Goal: Information Seeking & Learning: Learn about a topic

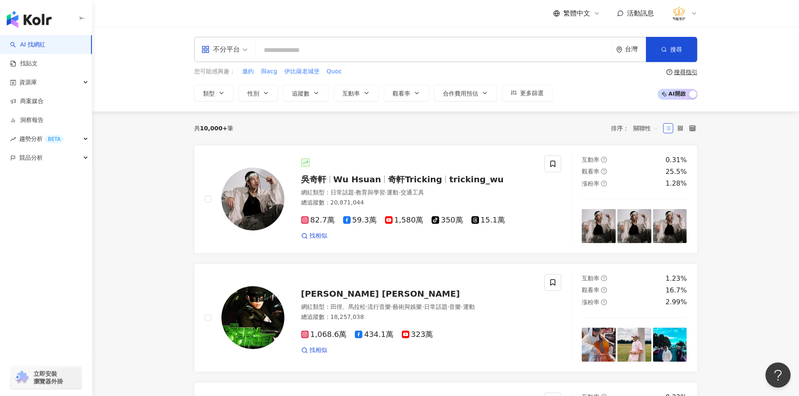
click at [283, 55] on input "search" at bounding box center [434, 50] width 350 height 16
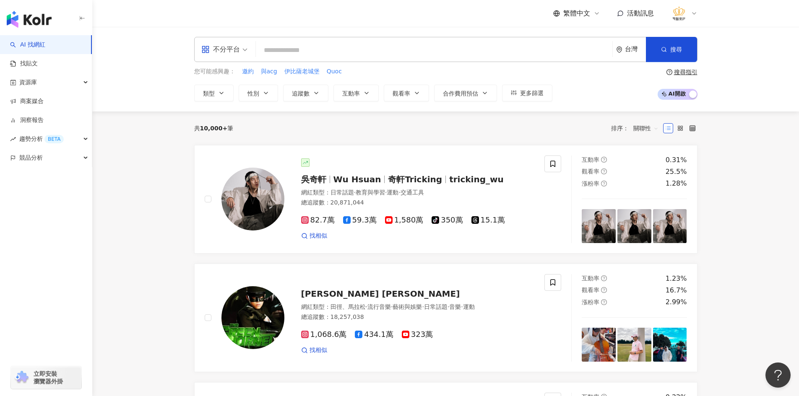
click at [329, 49] on input "search" at bounding box center [434, 50] width 350 height 16
click at [244, 70] on span "邀約" at bounding box center [248, 72] width 12 height 8
type input "**"
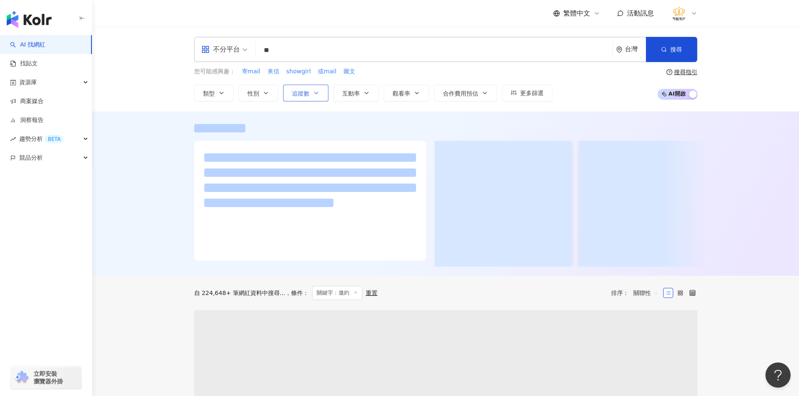
click at [312, 96] on button "追蹤數" at bounding box center [305, 93] width 45 height 17
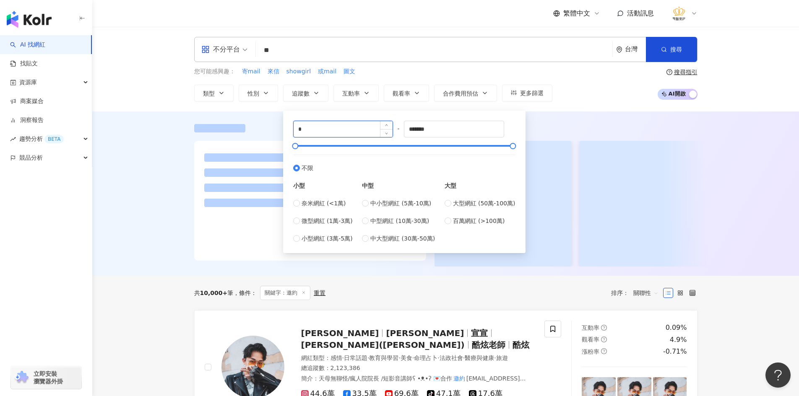
click at [335, 134] on input "*" at bounding box center [343, 129] width 99 height 16
type input "****"
type input "*****"
click at [76, 239] on div "AI 找網紅 找貼文 資源庫 商案媒合 洞察報告 趨勢分析 BETA 競品分析 立即安裝 瀏覽器外掛" at bounding box center [46, 215] width 92 height 361
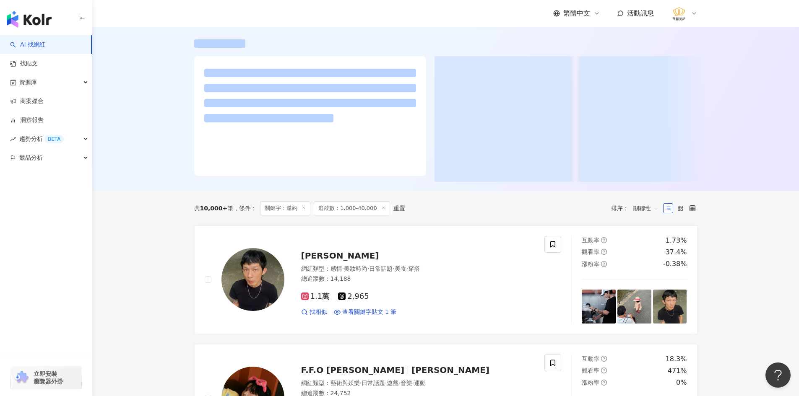
scroll to position [126, 0]
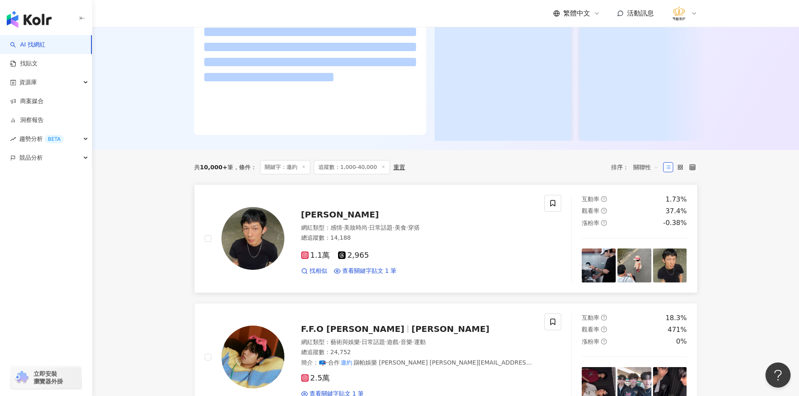
click at [392, 231] on span "日常話題" at bounding box center [380, 227] width 23 height 7
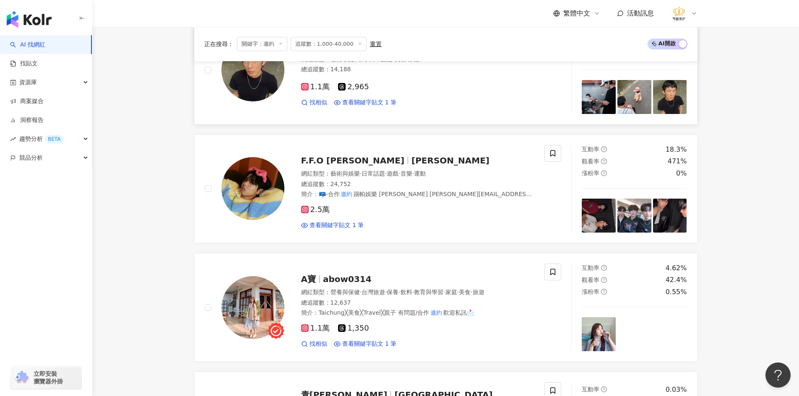
scroll to position [335, 0]
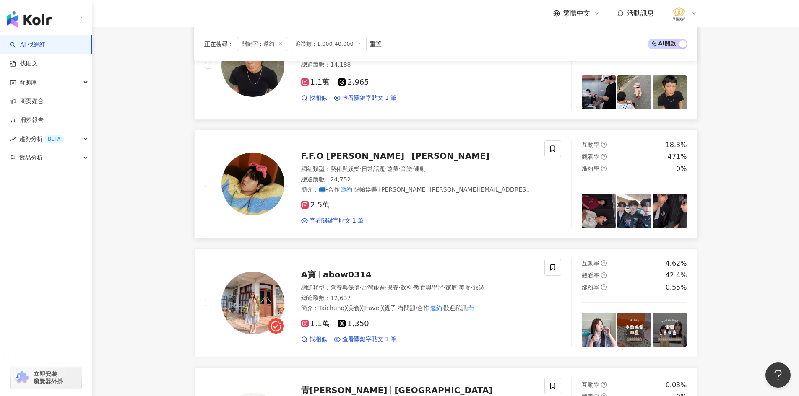
click at [239, 192] on img at bounding box center [252, 184] width 63 height 63
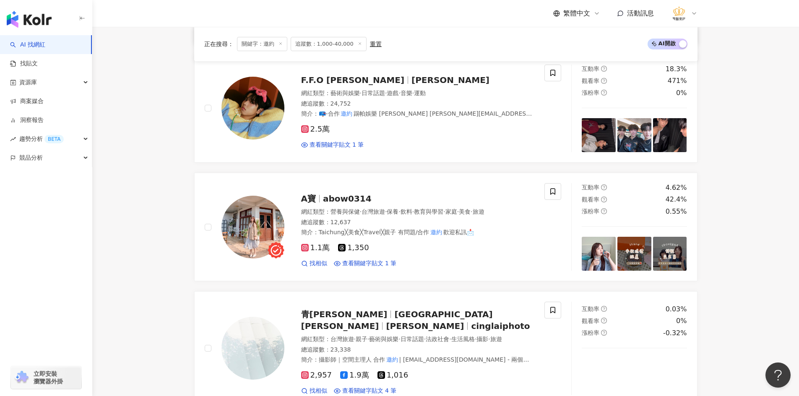
scroll to position [419, 0]
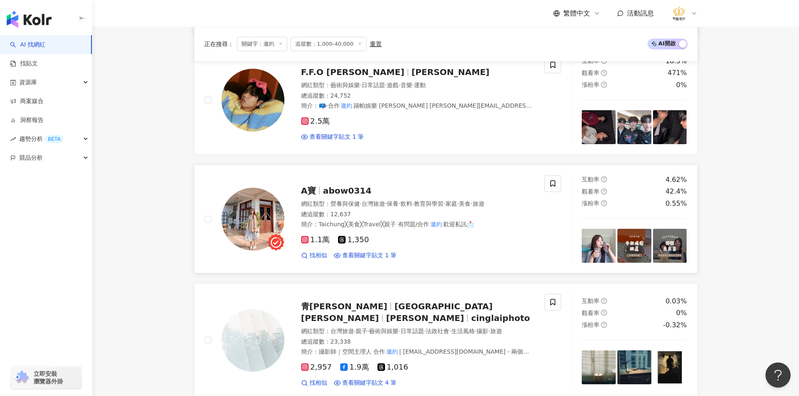
click at [253, 221] on img at bounding box center [252, 219] width 63 height 63
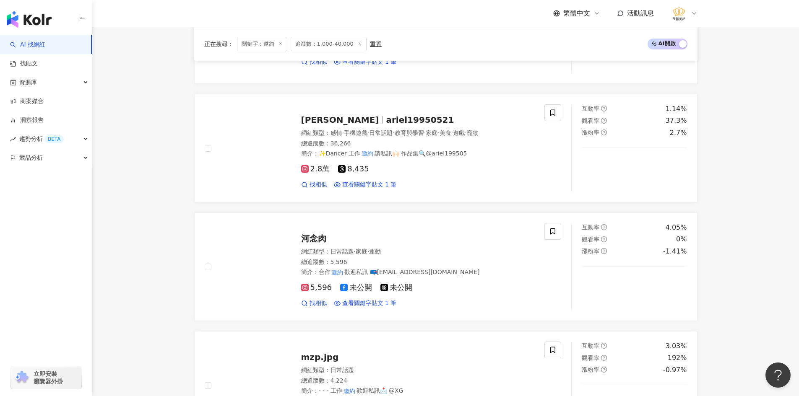
scroll to position [1090, 0]
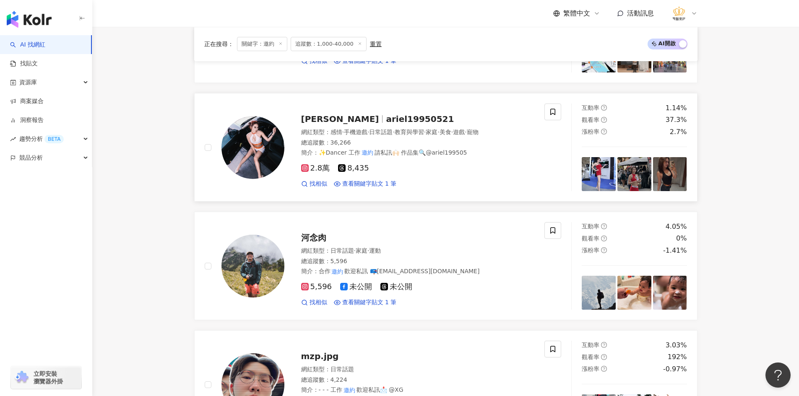
click at [264, 151] on img at bounding box center [252, 147] width 63 height 63
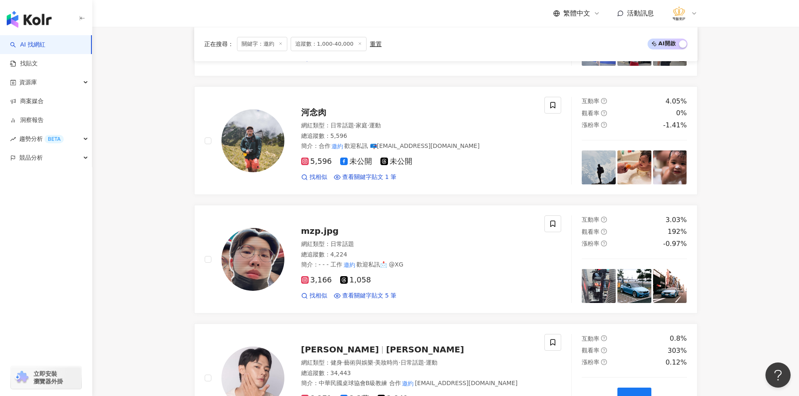
scroll to position [1216, 0]
click at [246, 146] on img at bounding box center [252, 140] width 63 height 63
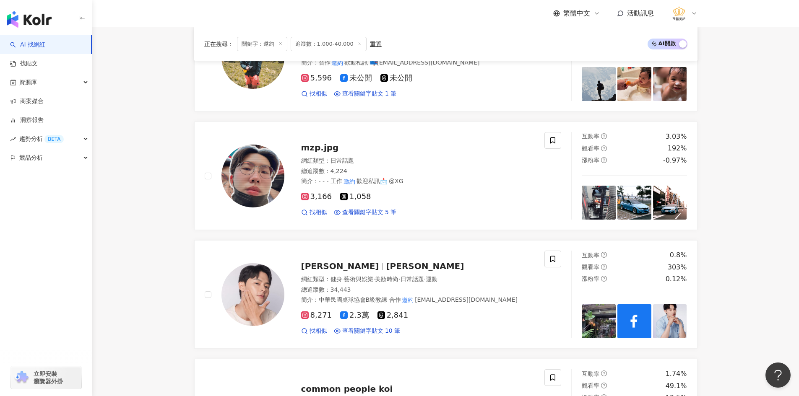
scroll to position [1300, 0]
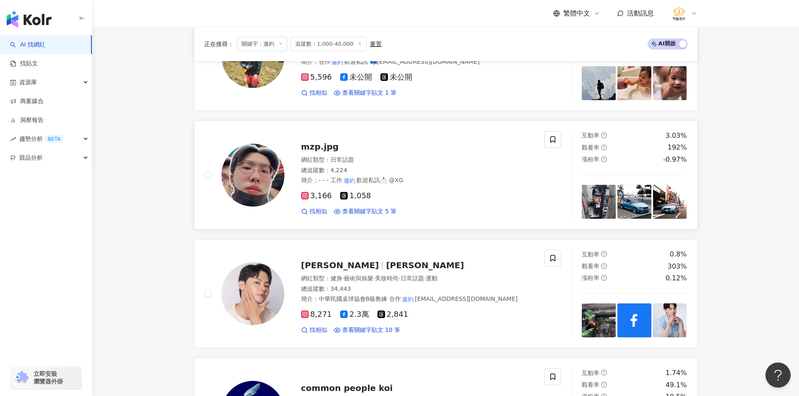
click at [253, 180] on img at bounding box center [252, 175] width 63 height 63
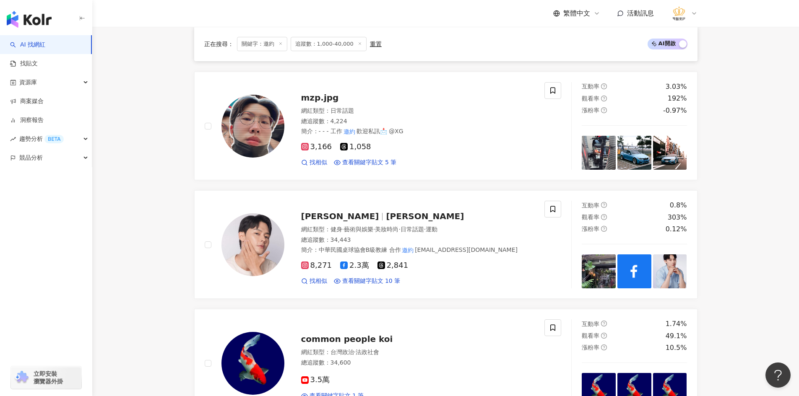
scroll to position [1468, 0]
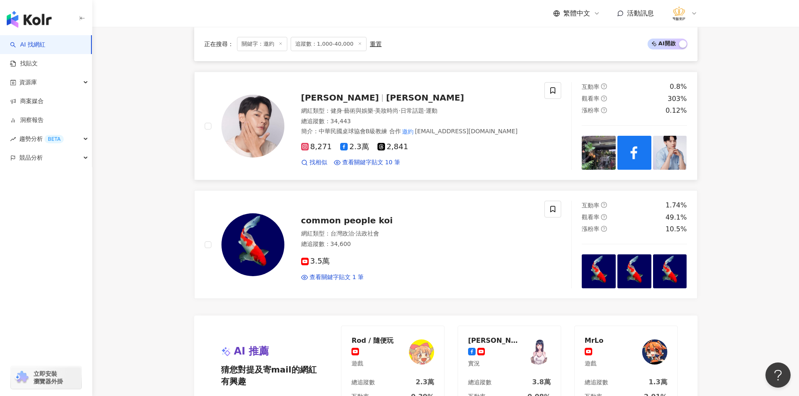
click at [245, 132] on img at bounding box center [252, 126] width 63 height 63
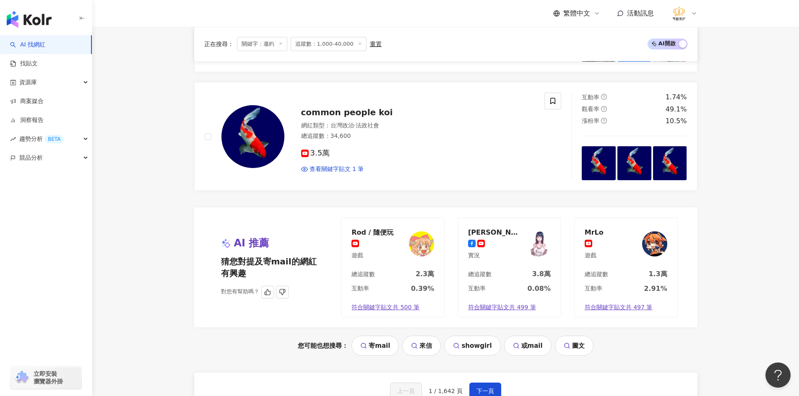
scroll to position [1635, 0]
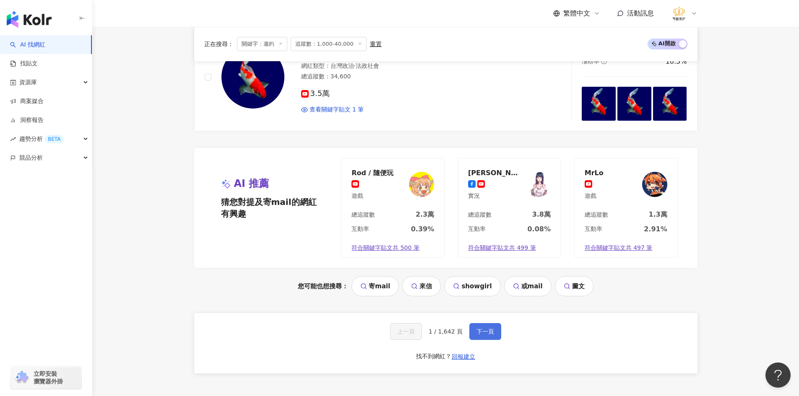
click at [476, 340] on button "下一頁" at bounding box center [485, 331] width 32 height 17
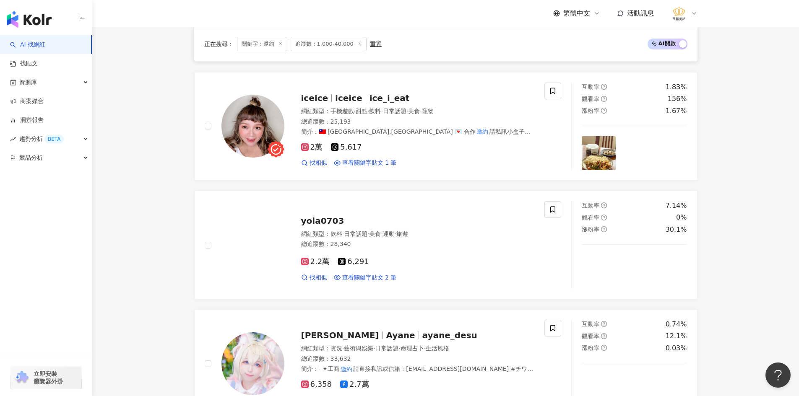
scroll to position [408, 0]
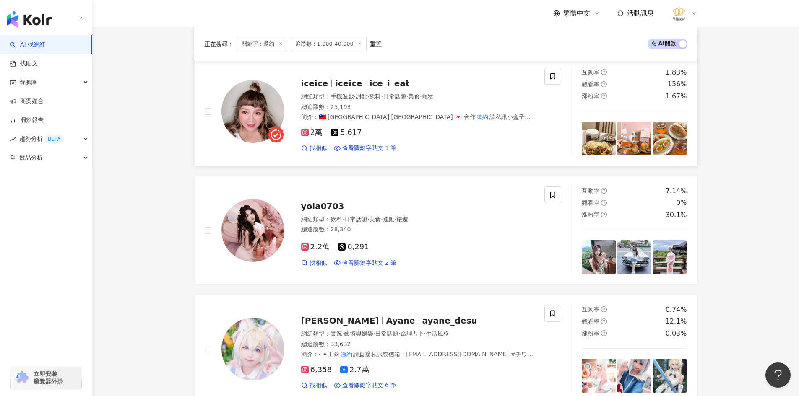
click at [254, 106] on img at bounding box center [252, 111] width 63 height 63
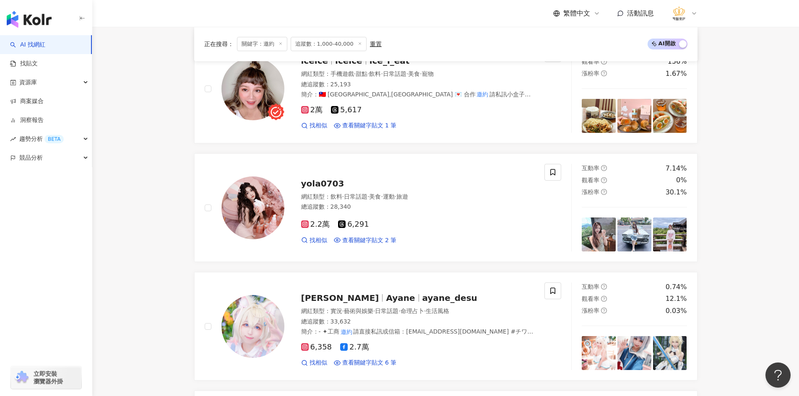
scroll to position [450, 0]
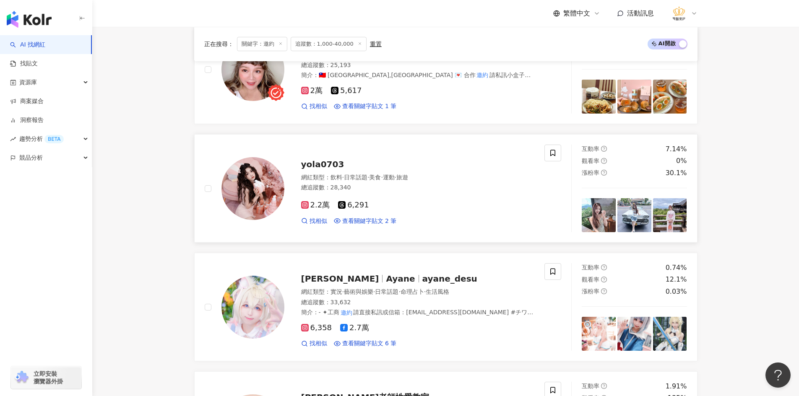
click at [260, 186] on img at bounding box center [252, 188] width 63 height 63
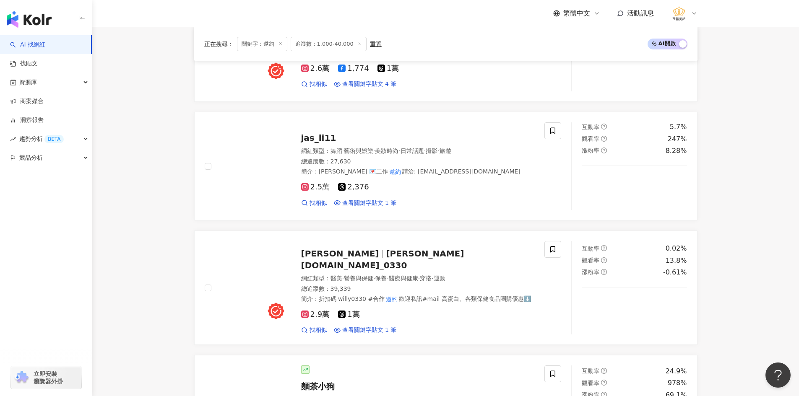
scroll to position [953, 0]
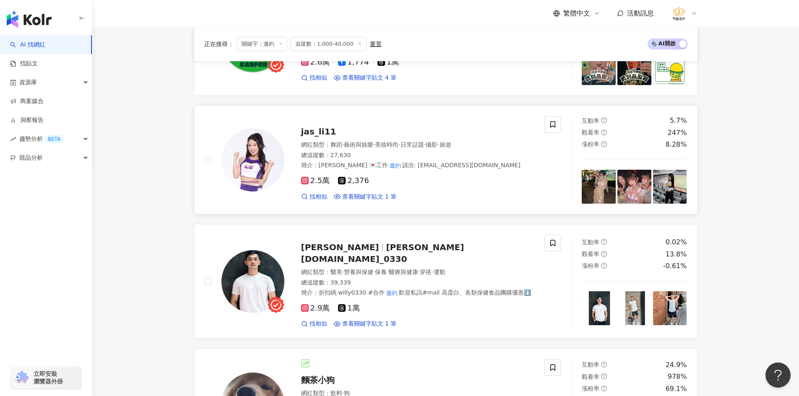
click at [239, 165] on img at bounding box center [252, 160] width 63 height 63
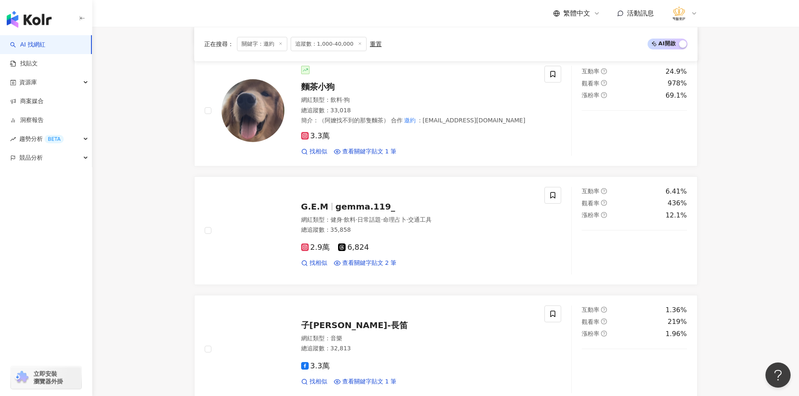
scroll to position [1289, 0]
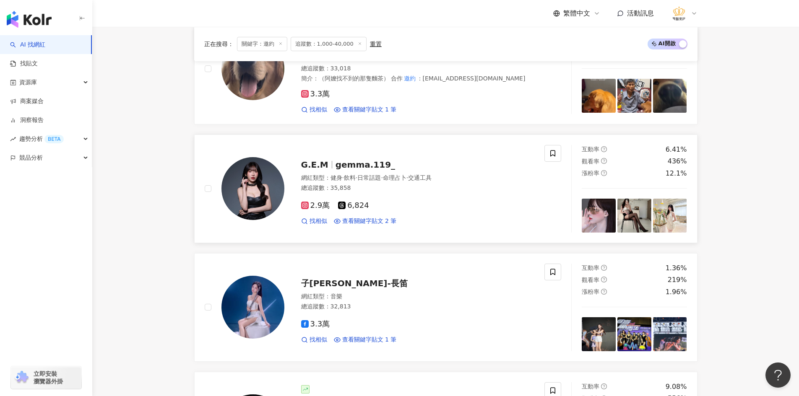
click at [255, 172] on img at bounding box center [252, 188] width 63 height 63
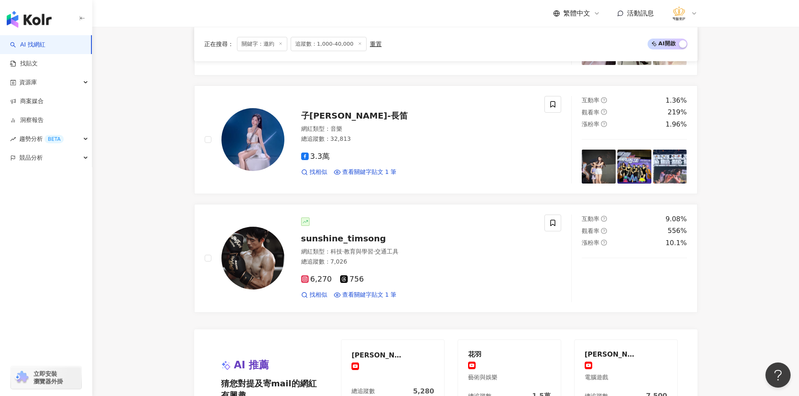
scroll to position [1498, 0]
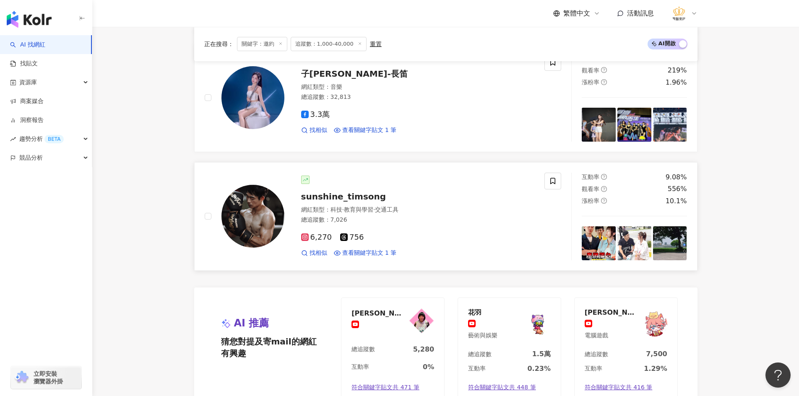
click at [237, 205] on img at bounding box center [252, 216] width 63 height 63
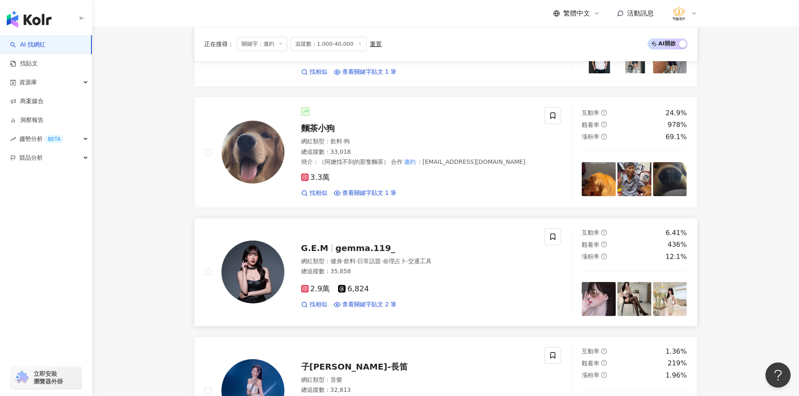
scroll to position [1205, 0]
click at [481, 268] on div "總追蹤數 ： 35,858" at bounding box center [418, 272] width 234 height 8
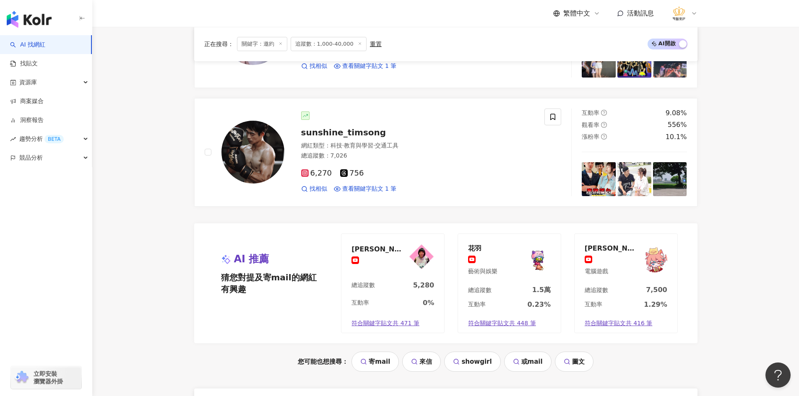
scroll to position [1582, 0]
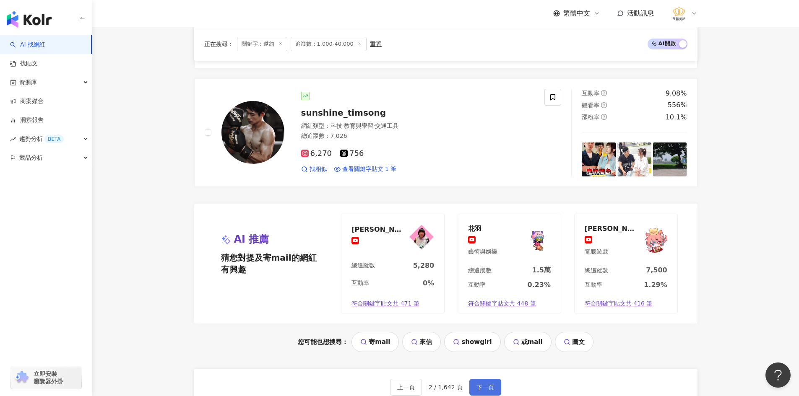
click at [484, 384] on span "下一頁" at bounding box center [485, 387] width 18 height 7
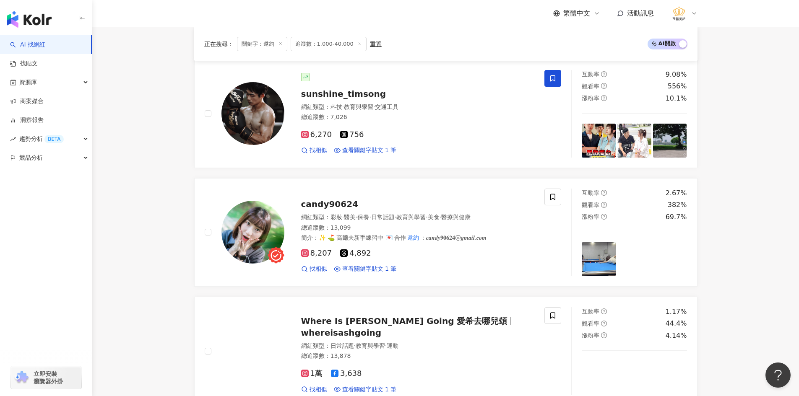
scroll to position [329, 0]
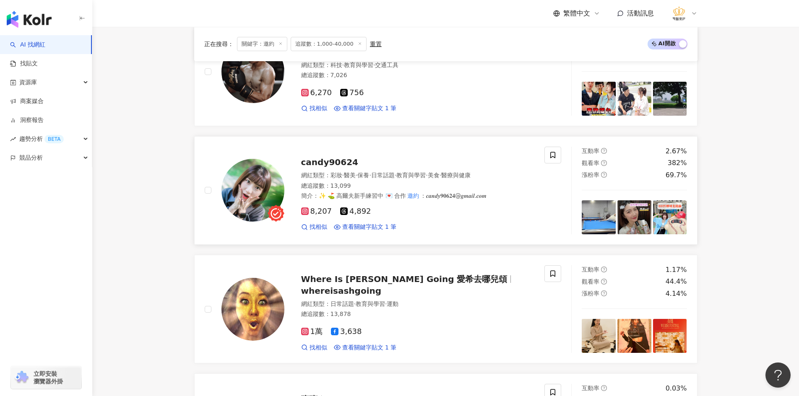
click at [262, 184] on img at bounding box center [252, 190] width 63 height 63
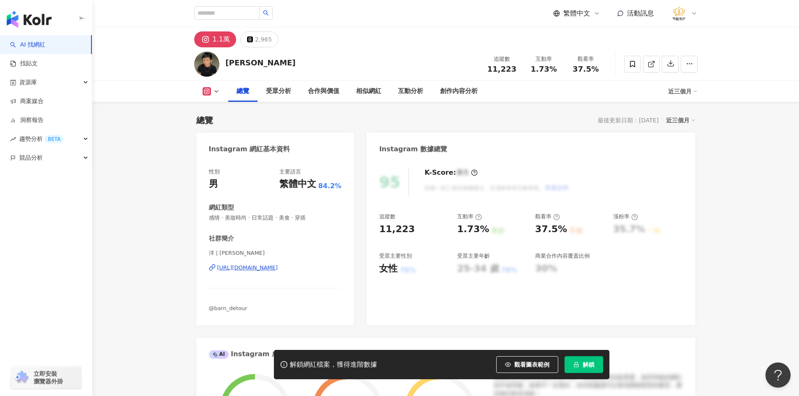
click at [295, 263] on div "洋 | sergiohsu https://www.instagram.com/sergiohsu/" at bounding box center [275, 274] width 133 height 49
click at [272, 266] on div "https://www.instagram.com/sergiohsu/" at bounding box center [247, 268] width 61 height 8
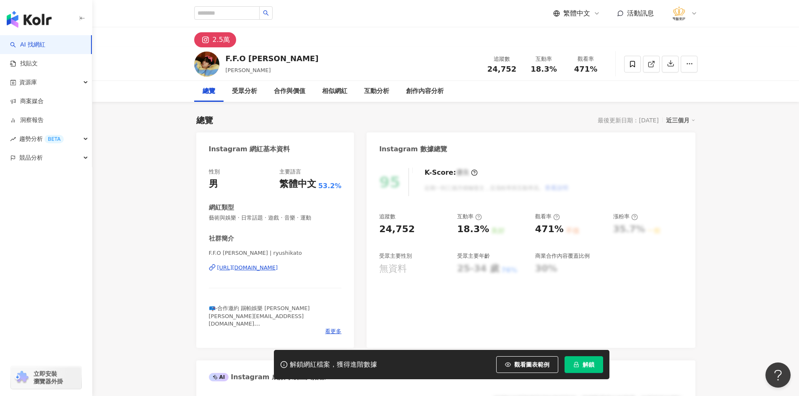
click at [276, 265] on div "https://www.instagram.com/ryushikato?igsh=MTltYTY0anV3cG1ybQ%3D%3D" at bounding box center [247, 268] width 61 height 8
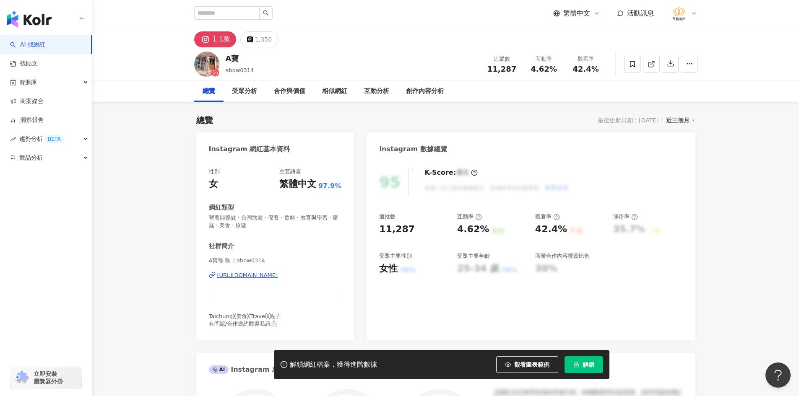
click at [278, 273] on div "https://www.instagram.com/abow0314/" at bounding box center [247, 276] width 61 height 8
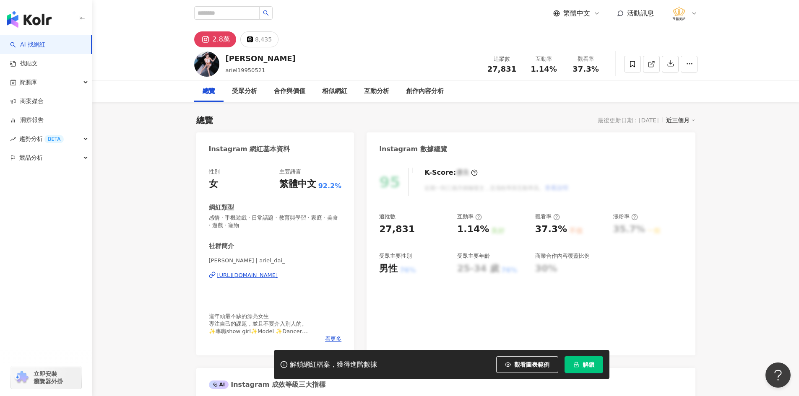
click at [278, 273] on div "https://www.instagram.com/ariel_dai_/" at bounding box center [247, 276] width 61 height 8
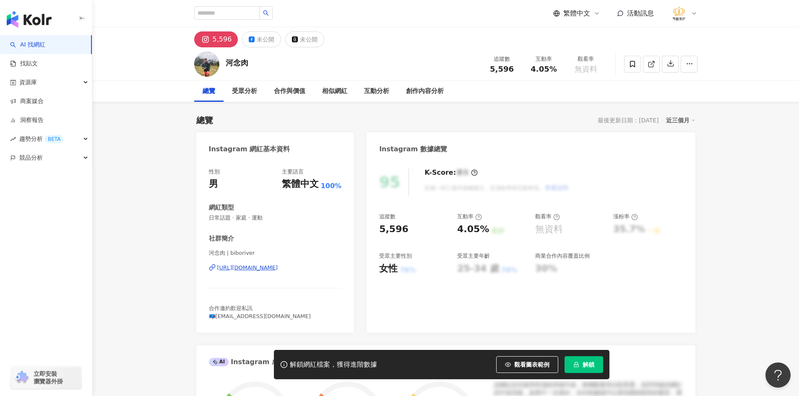
click at [274, 271] on div "https://www.instagram.com/biboriver/" at bounding box center [247, 268] width 61 height 8
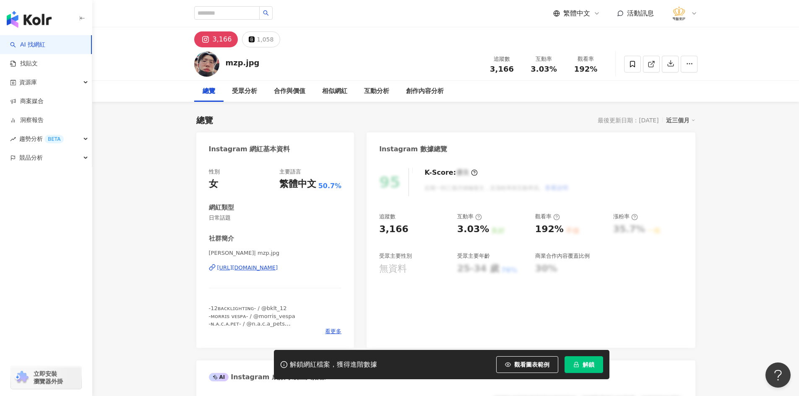
click at [278, 268] on div "https://www.instagram.com/mzp.jpg/" at bounding box center [247, 268] width 61 height 8
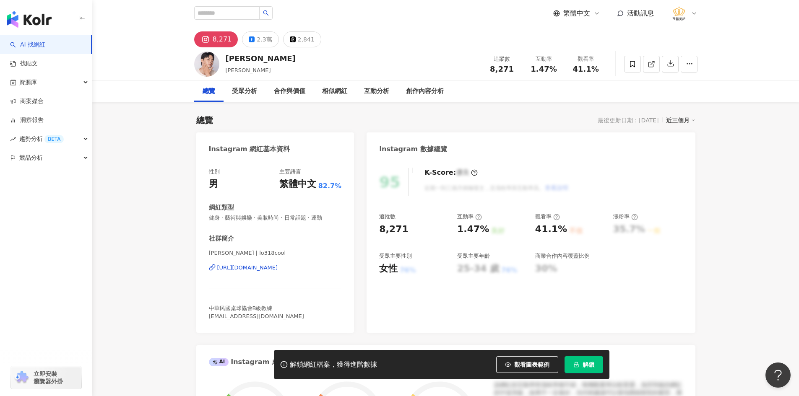
drag, startPoint x: 296, startPoint y: 322, endPoint x: 285, endPoint y: 265, distance: 57.6
click at [278, 265] on div "[URL][DOMAIN_NAME]" at bounding box center [247, 268] width 61 height 8
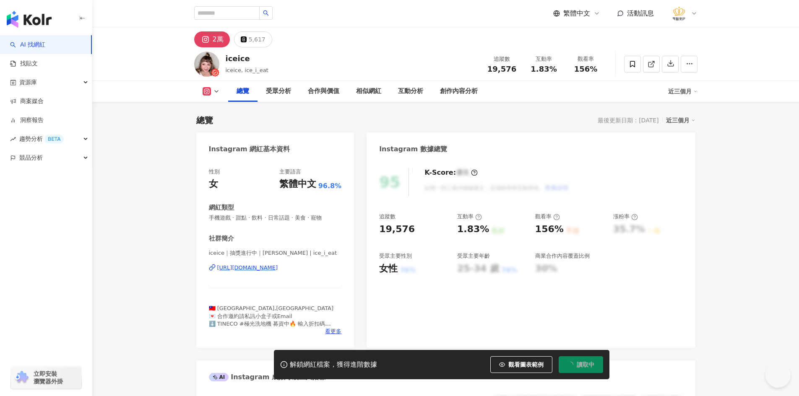
click at [278, 267] on div "https://www.instagram.com/ice_i_eat/" at bounding box center [247, 268] width 61 height 8
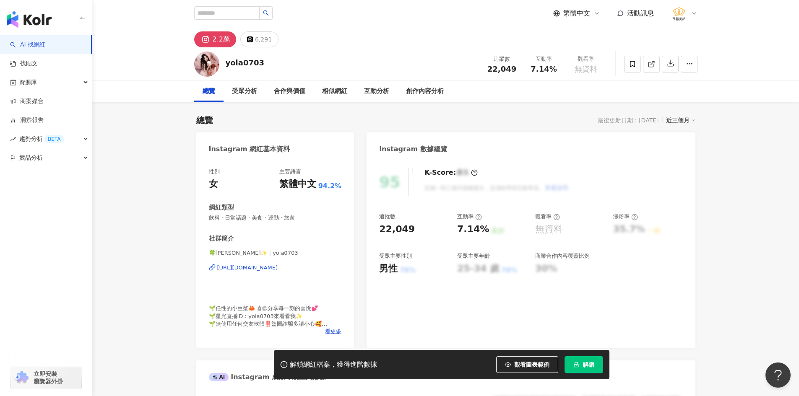
click at [265, 267] on div "https://www.instagram.com/yola0703/" at bounding box center [247, 268] width 61 height 8
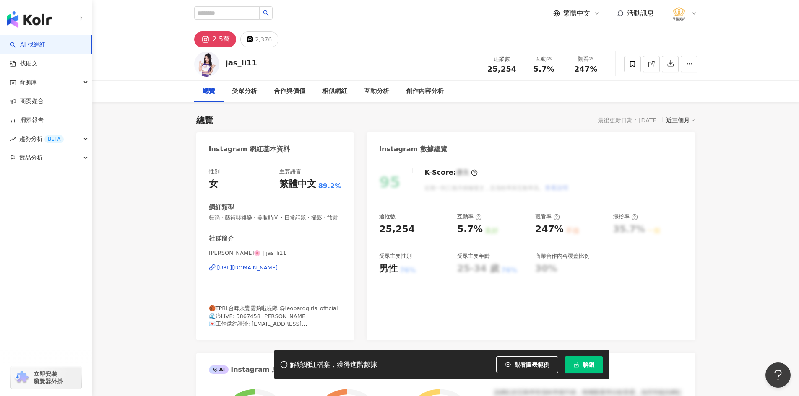
click at [278, 272] on div "https://www.instagram.com/jas_li11/" at bounding box center [247, 268] width 61 height 8
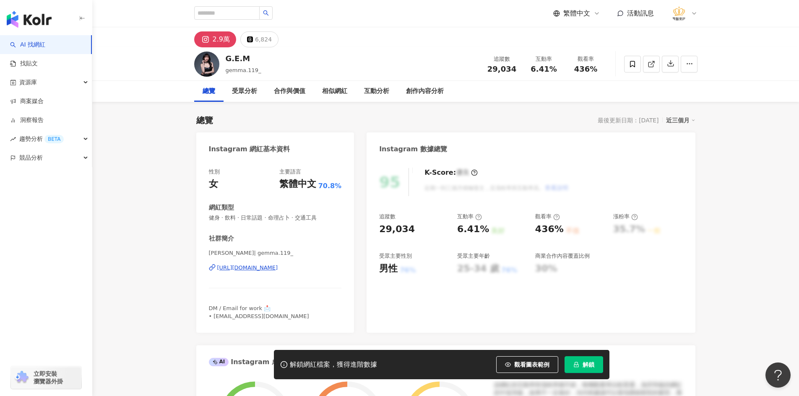
click at [266, 269] on div "[URL][DOMAIN_NAME]" at bounding box center [247, 268] width 61 height 8
click at [632, 71] on span at bounding box center [632, 64] width 17 height 17
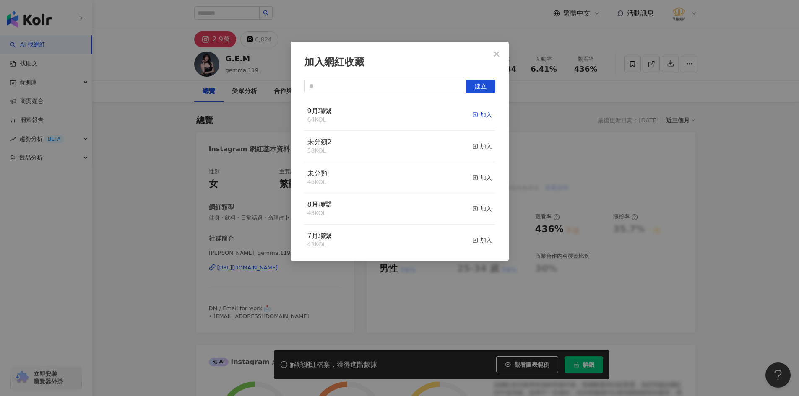
click at [472, 117] on div "加入" at bounding box center [482, 114] width 20 height 9
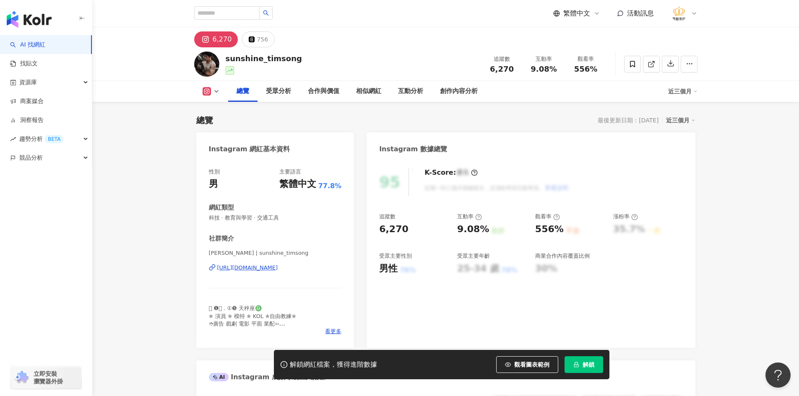
click at [265, 264] on div "[PERSON_NAME] | sunshine_timsong [URL][DOMAIN_NAME]" at bounding box center [275, 274] width 133 height 49
click at [266, 271] on div "[URL][DOMAIN_NAME]" at bounding box center [247, 268] width 61 height 8
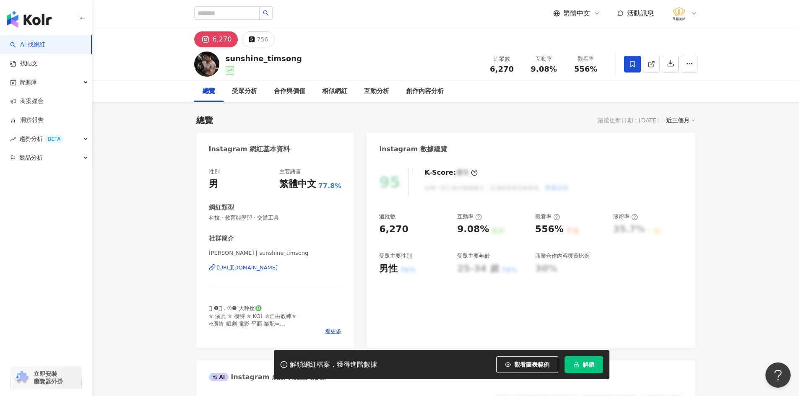
click at [632, 65] on icon at bounding box center [632, 64] width 5 height 6
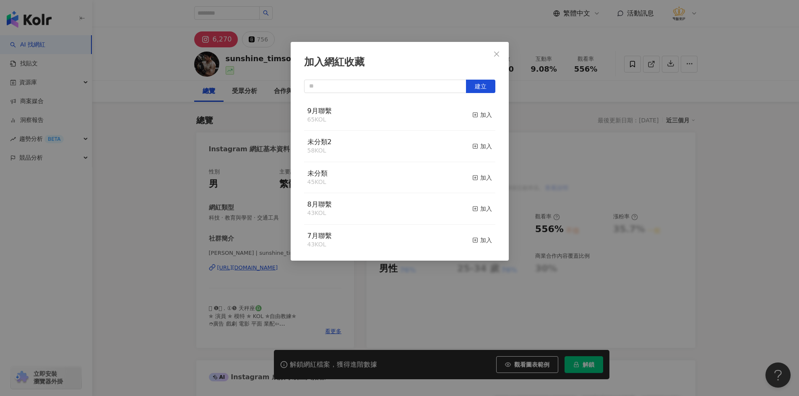
click at [474, 109] on button "加入" at bounding box center [482, 116] width 20 height 18
click at [137, 166] on div "加入網紅收藏 建立 9月聯繫 66 KOL 已加入 未分類2 58 KOL 加入 未分類 45 KOL 加入 8月聯繫 43 KOL 加入 7月聯繫 43 K…" at bounding box center [399, 198] width 799 height 396
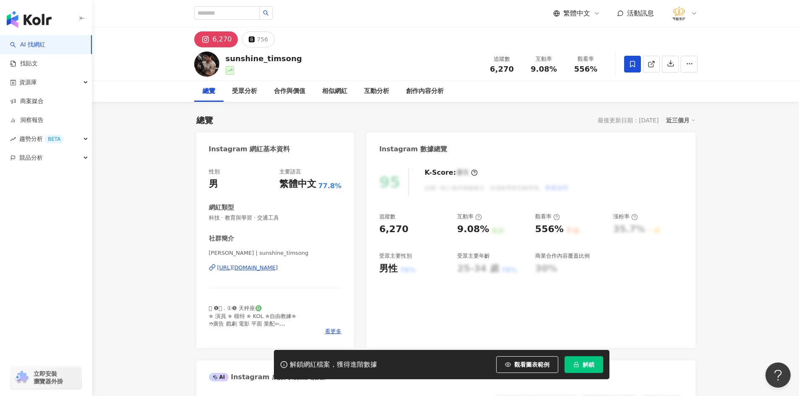
click at [278, 268] on div "https://www.instagram.com/sunshine_timsong/" at bounding box center [247, 268] width 61 height 8
click at [278, 266] on div "https://www.instagram.com/sunshine_timsong/" at bounding box center [247, 268] width 61 height 8
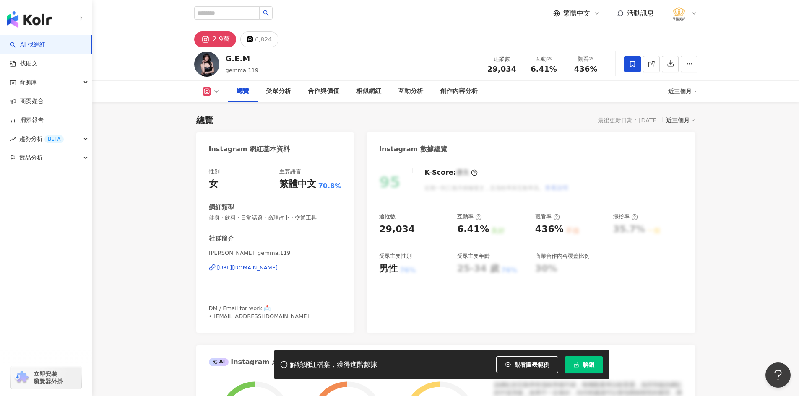
click at [269, 267] on div "https://www.instagram.com/gemma.119_/" at bounding box center [247, 268] width 61 height 8
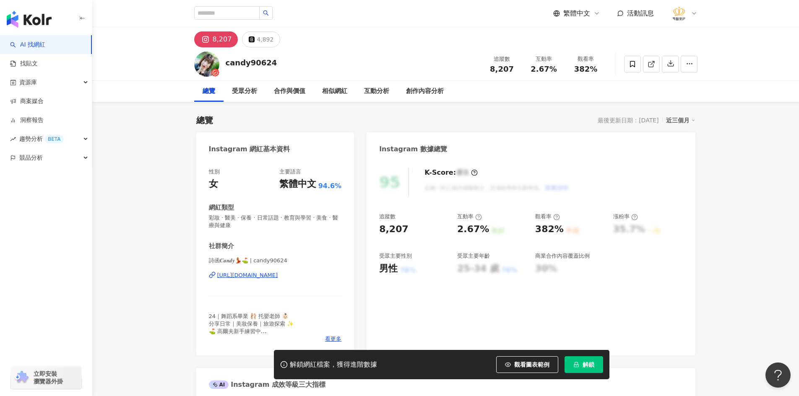
click at [278, 276] on div "[URL][DOMAIN_NAME]" at bounding box center [247, 276] width 61 height 8
click at [632, 63] on icon at bounding box center [633, 64] width 8 height 8
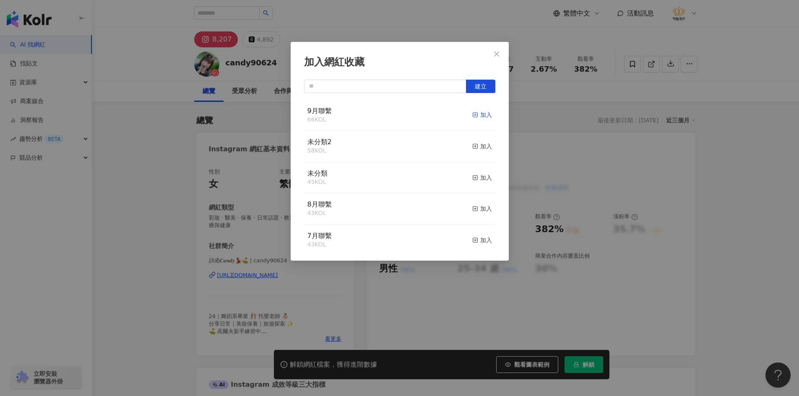
click at [472, 112] on span "button" at bounding box center [475, 115] width 6 height 7
click at [147, 146] on div "加入網紅收藏 建立 9月聯繫 67 KOL 已加入 未分類2 58 KOL 加入 未分類 45 KOL 加入 8月聯繫 43 KOL 加入 7月聯繫 43 K…" at bounding box center [399, 198] width 799 height 396
